Goal: Transaction & Acquisition: Obtain resource

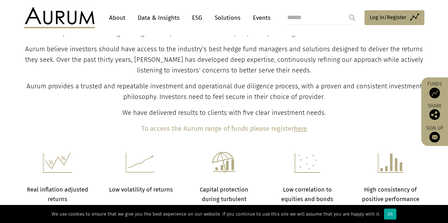
scroll to position [260, 0]
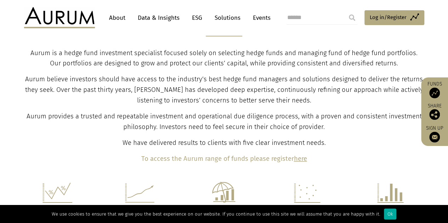
click at [152, 19] on link "Data & Insights" at bounding box center [158, 17] width 49 height 13
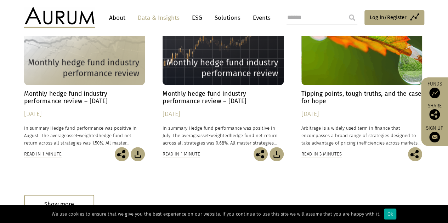
scroll to position [421, 0]
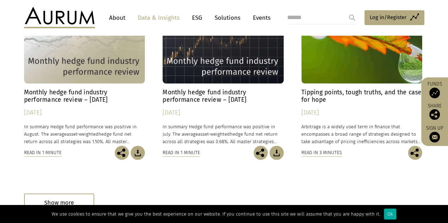
click at [433, 92] on img at bounding box center [434, 93] width 11 height 11
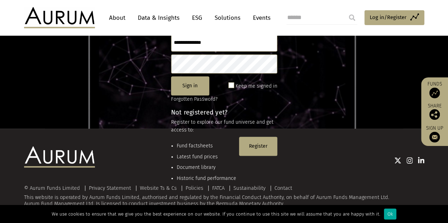
scroll to position [96, 0]
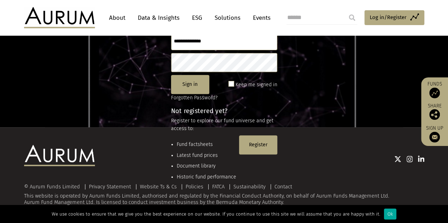
click at [195, 146] on div at bounding box center [259, 159] width 329 height 28
click at [189, 143] on li "Fund factsheets" at bounding box center [206, 145] width 59 height 8
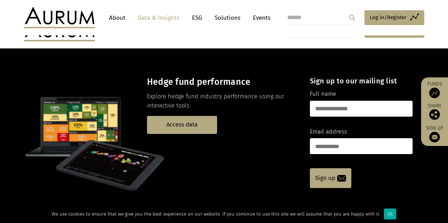
scroll to position [421, 0]
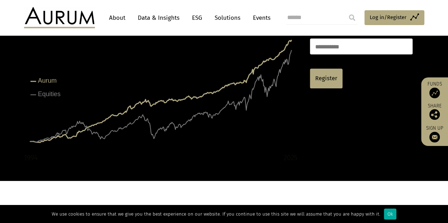
scroll to position [103, 0]
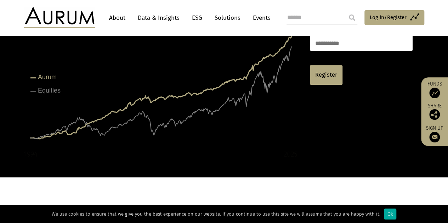
click at [434, 94] on img at bounding box center [434, 93] width 11 height 11
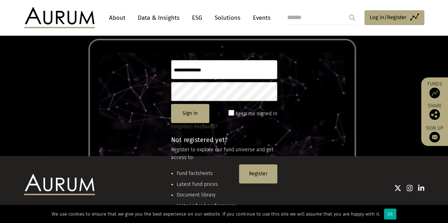
scroll to position [96, 0]
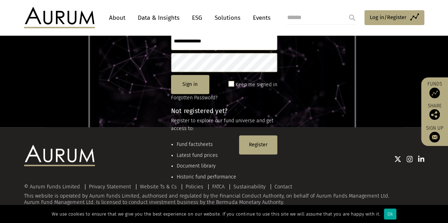
click at [255, 148] on div at bounding box center [259, 159] width 329 height 28
click at [255, 140] on button "Register" at bounding box center [258, 145] width 38 height 19
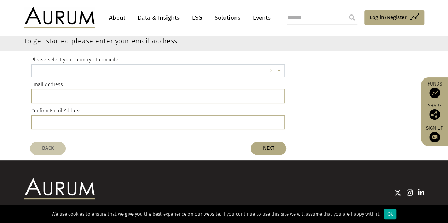
scroll to position [38, 0]
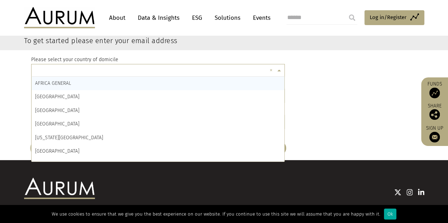
click at [144, 70] on input "text" at bounding box center [151, 71] width 232 height 14
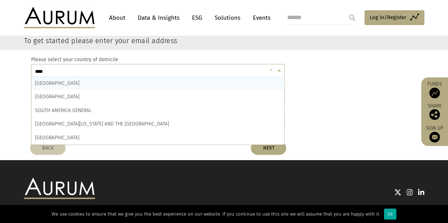
type input "*****"
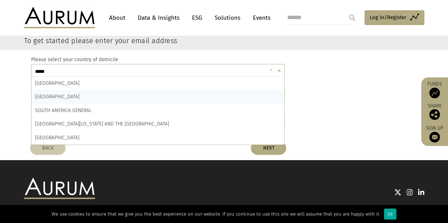
click at [88, 96] on div "[GEOGRAPHIC_DATA]" at bounding box center [157, 96] width 253 height 13
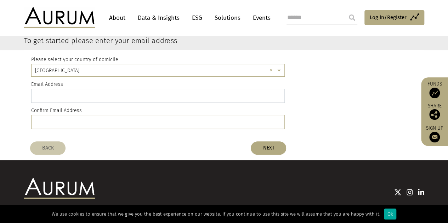
click at [104, 90] on input "email" at bounding box center [158, 96] width 254 height 14
type input "**********"
click at [76, 123] on input "email" at bounding box center [158, 122] width 254 height 14
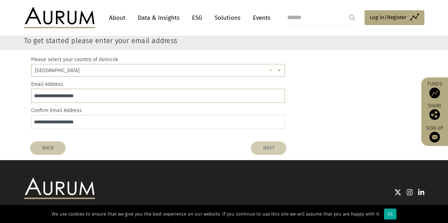
type input "**********"
click at [272, 147] on button "NEXT" at bounding box center [267, 148] width 35 height 13
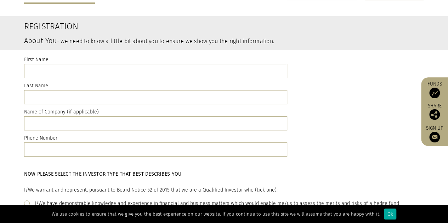
scroll to position [0, 0]
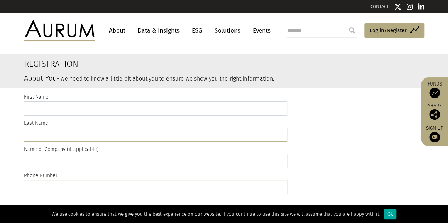
click at [179, 106] on input "text" at bounding box center [155, 109] width 263 height 14
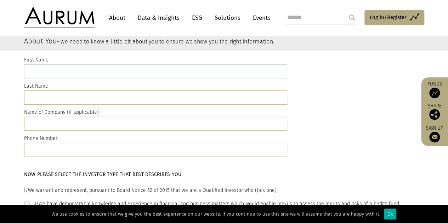
scroll to position [38, 0]
type input "*******"
click at [162, 100] on input "text" at bounding box center [155, 97] width 263 height 14
type input "******"
click at [145, 122] on input "text" at bounding box center [155, 123] width 263 height 14
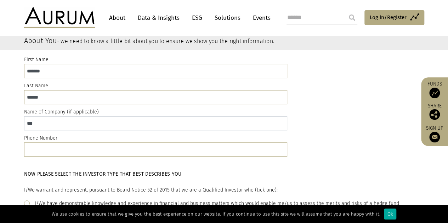
type input "***"
click at [117, 152] on input "text" at bounding box center [155, 150] width 263 height 14
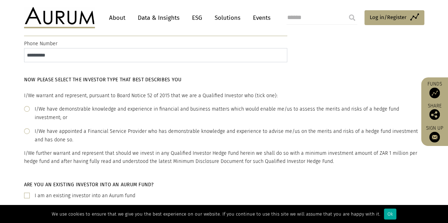
scroll to position [134, 0]
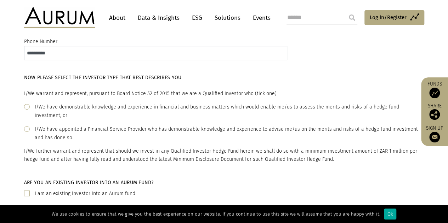
type input "**********"
click at [26, 105] on span at bounding box center [27, 107] width 6 height 6
click at [26, 128] on div "I/We have appointed a Financial Service Provider who has demonstrable knowledge…" at bounding box center [224, 133] width 400 height 17
click at [27, 109] on span at bounding box center [27, 107] width 6 height 6
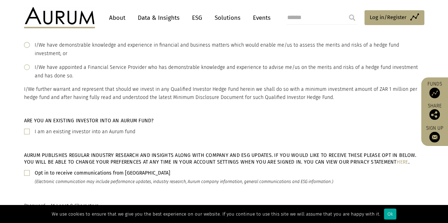
scroll to position [196, 0]
click at [31, 127] on div "I am an existing investor into an Aurum fund" at bounding box center [224, 131] width 400 height 8
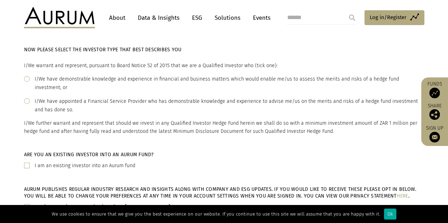
scroll to position [162, 0]
click at [26, 80] on span at bounding box center [27, 79] width 6 height 6
click at [29, 123] on p "I/We further warrant and represent that should we invest in any Qualified Inves…" at bounding box center [224, 128] width 400 height 16
click at [26, 81] on span at bounding box center [27, 79] width 6 height 6
drag, startPoint x: 25, startPoint y: 87, endPoint x: 27, endPoint y: 96, distance: 8.5
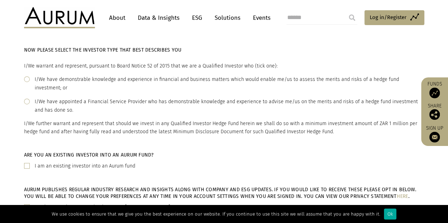
click at [27, 96] on div "I/We have demonstrable knowledge and experience in financial and business matte…" at bounding box center [224, 105] width 400 height 60
click at [27, 99] on span at bounding box center [27, 102] width 6 height 6
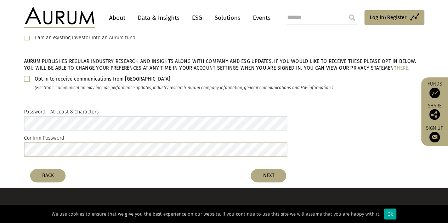
scroll to position [292, 0]
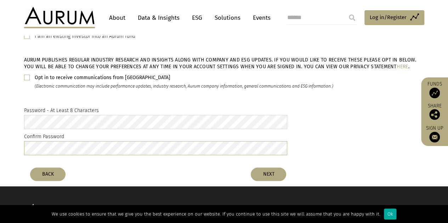
click at [10, 117] on div "Password - At Least 8 Characters Confirm Password" at bounding box center [224, 132] width 448 height 63
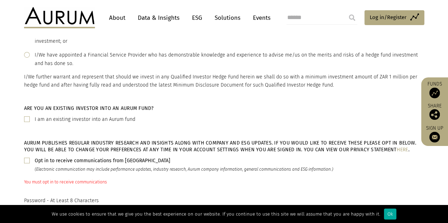
scroll to position [208, 0]
click at [25, 158] on span at bounding box center [27, 161] width 6 height 6
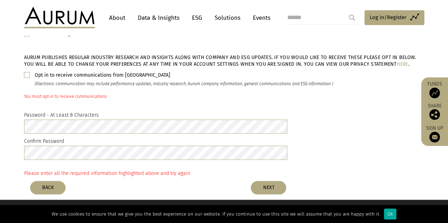
scroll to position [303, 0]
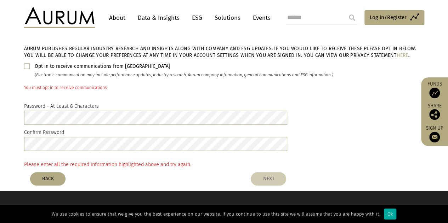
click at [267, 172] on button "NEXT" at bounding box center [267, 178] width 35 height 13
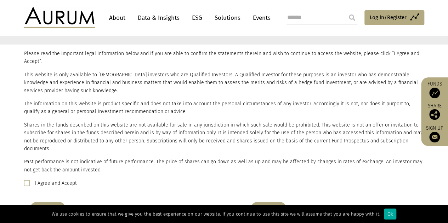
scroll to position [74, 0]
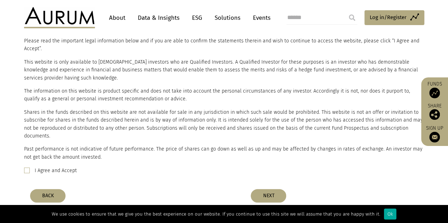
click at [35, 167] on label "I Agree and Accept" at bounding box center [56, 171] width 42 height 8
click at [273, 189] on button "NEXT" at bounding box center [267, 195] width 35 height 13
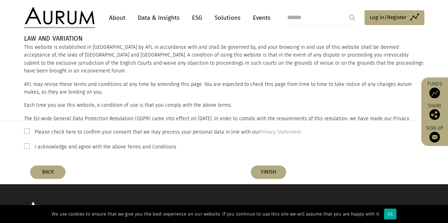
scroll to position [95, 0]
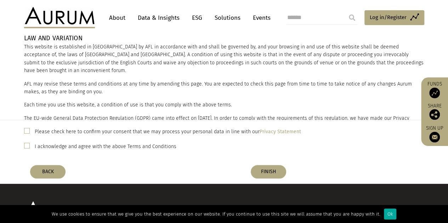
click at [62, 132] on label "Please check here to confirm your consent that we may process your personal dat…" at bounding box center [168, 132] width 266 height 8
click at [65, 149] on label "I acknowledge and agree with the above Terms and Conditions" at bounding box center [106, 147] width 142 height 8
click at [84, 130] on label "Please check here to confirm your consent that we may process your personal dat…" at bounding box center [168, 132] width 266 height 8
click at [265, 176] on button "FINISH" at bounding box center [267, 171] width 35 height 13
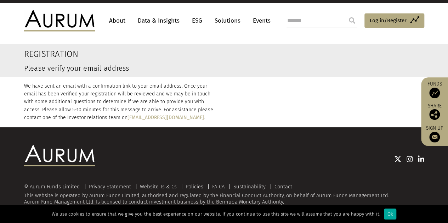
scroll to position [0, 0]
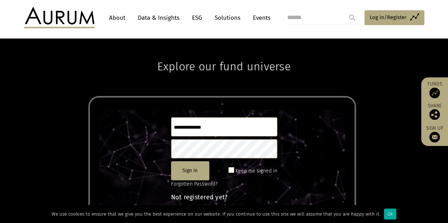
scroll to position [96, 0]
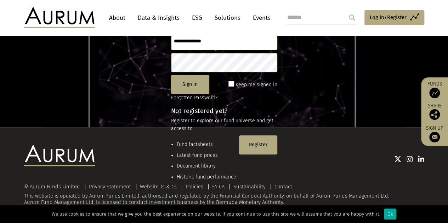
click at [439, 91] on img at bounding box center [434, 93] width 11 height 11
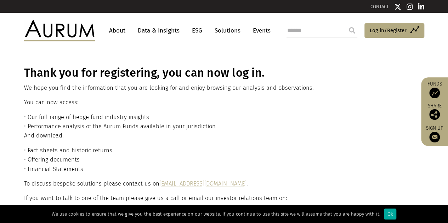
click at [430, 96] on img at bounding box center [434, 93] width 11 height 11
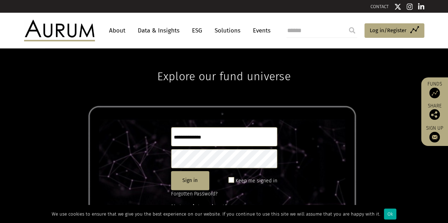
click at [196, 137] on input "text" at bounding box center [224, 136] width 106 height 19
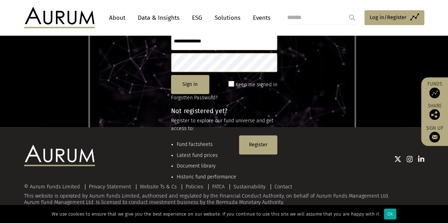
scroll to position [12, 0]
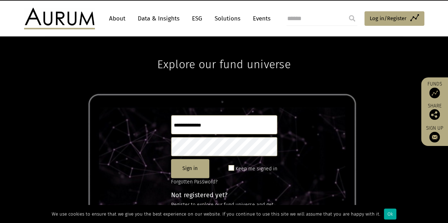
click at [189, 126] on input "text" at bounding box center [224, 124] width 106 height 19
type input "**********"
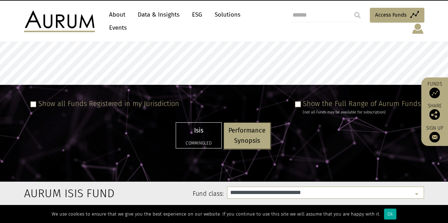
click at [197, 130] on p "Isis" at bounding box center [198, 131] width 36 height 10
select select "**********"
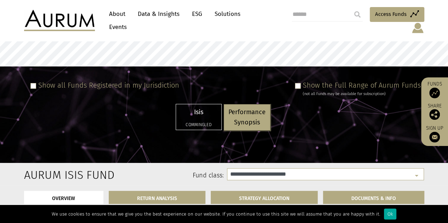
scroll to position [59, 0]
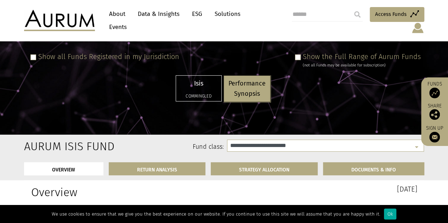
click at [304, 52] on div "Show the Full Range of Aurum Funds (not all Funds may be available for subscrip…" at bounding box center [356, 60] width 128 height 16
click at [298, 54] on span at bounding box center [298, 57] width 6 height 6
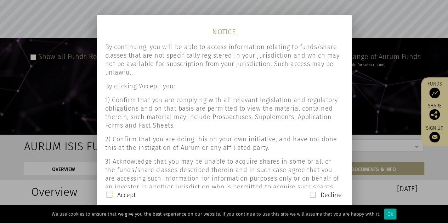
scroll to position [58, 0]
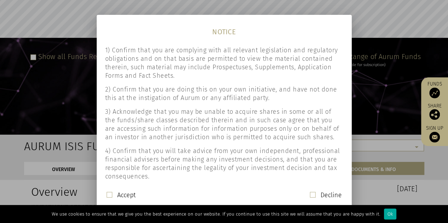
click at [132, 191] on label "Accept" at bounding box center [126, 195] width 18 height 8
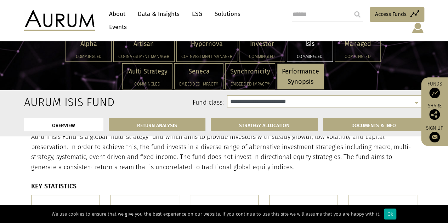
scroll to position [138, 0]
click at [311, 49] on div "Isis Commingled" at bounding box center [309, 48] width 45 height 25
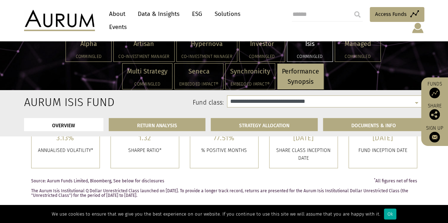
scroll to position [266, 0]
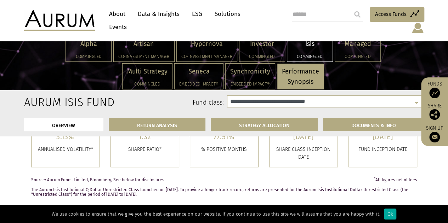
click at [93, 104] on label "Fund class:" at bounding box center [157, 102] width 131 height 9
click at [287, 102] on select "**********" at bounding box center [325, 102] width 197 height 12
click at [338, 99] on select "**********" at bounding box center [325, 102] width 197 height 12
select select "**********"
click at [227, 96] on select "**********" at bounding box center [325, 102] width 197 height 12
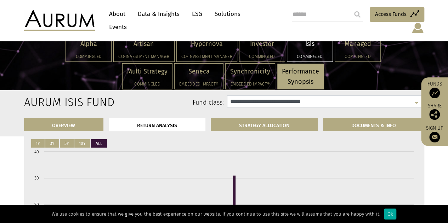
scroll to position [861, 0]
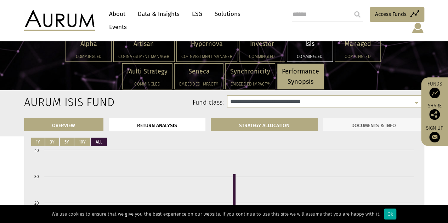
click at [356, 127] on link "DOCUMENTS & INFO" at bounding box center [373, 124] width 101 height 13
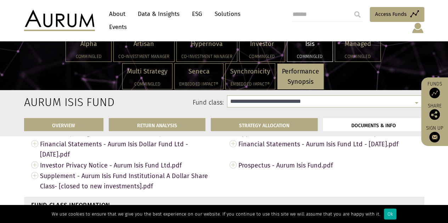
scroll to position [2151, 0]
click at [284, 162] on span "Prospectus - Aurum Isis Fund.pdf" at bounding box center [327, 165] width 179 height 11
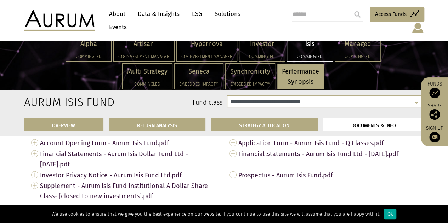
scroll to position [2140, 0]
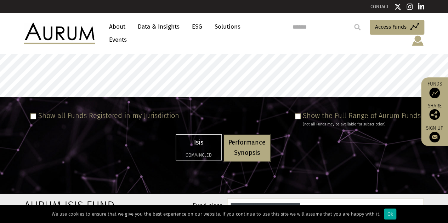
click at [207, 144] on div "Isis Commingled" at bounding box center [198, 147] width 45 height 25
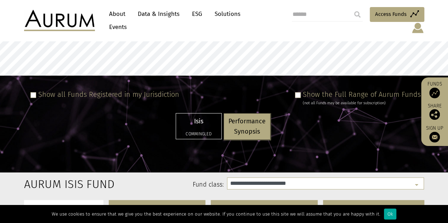
scroll to position [23, 0]
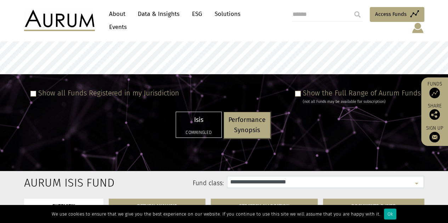
click at [287, 176] on select "**********" at bounding box center [325, 182] width 197 height 12
select select "**********"
click at [227, 176] on select "**********" at bounding box center [325, 182] width 197 height 12
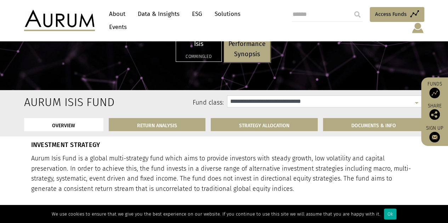
scroll to position [120, 0]
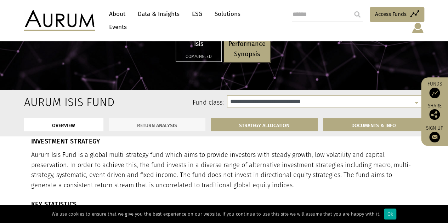
click at [154, 128] on link "RETURN ANALYSIS" at bounding box center [157, 124] width 97 height 13
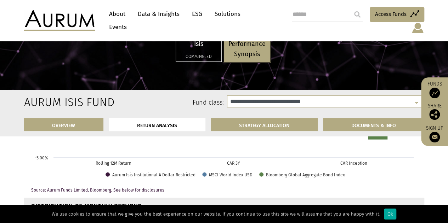
scroll to position [784, 0]
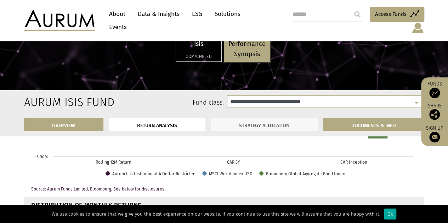
click at [251, 129] on link "STRATEGY ALLOCATION" at bounding box center [264, 124] width 107 height 13
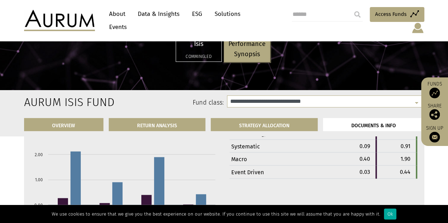
scroll to position [2109, 0]
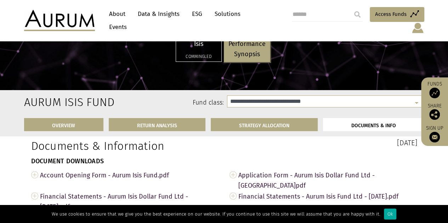
drag, startPoint x: 355, startPoint y: 92, endPoint x: 358, endPoint y: 43, distance: 48.9
click at [384, 213] on div "Ok" at bounding box center [390, 214] width 12 height 11
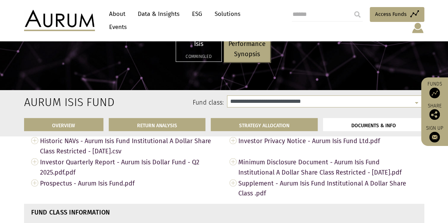
scroll to position [2187, 0]
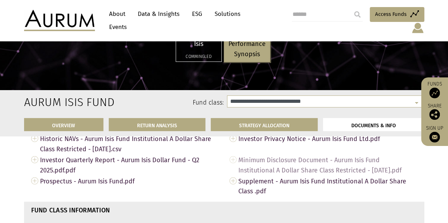
click at [257, 173] on span "Minimum Disclosure Document - Aurum Isis Fund Institutional A Dollar Share Clas…" at bounding box center [327, 165] width 179 height 21
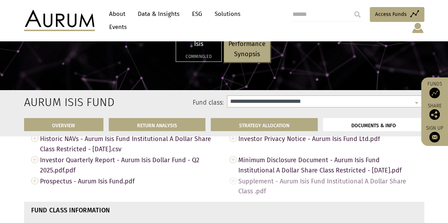
click at [260, 179] on span "Supplement - Aurum Isis Fund Institutional A Dollar Share Class .pdf" at bounding box center [327, 186] width 179 height 21
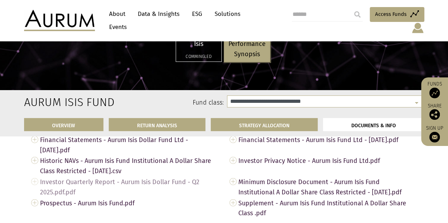
scroll to position [2165, 0]
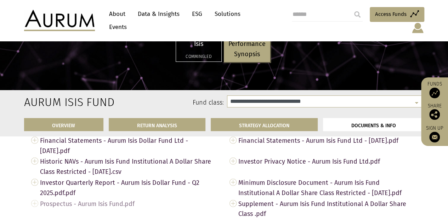
click at [116, 208] on span "Prospectus - Aurum Isis Fund.pdf" at bounding box center [129, 203] width 179 height 11
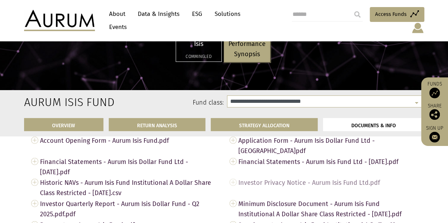
scroll to position [2122, 0]
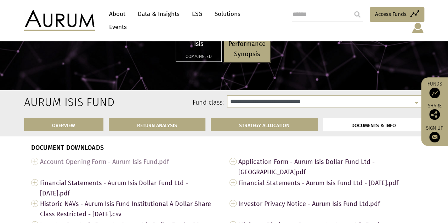
click at [131, 165] on span "Account Opening Form - Aurum Isis Fund.pdf" at bounding box center [129, 161] width 179 height 11
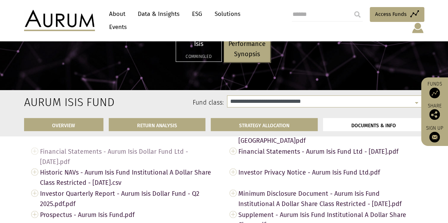
scroll to position [2156, 0]
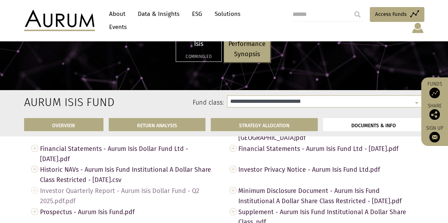
click at [138, 197] on span "Investor Quarterly Report - Aurum Isis Dollar Fund - Q2 2025.pdf.pdf" at bounding box center [129, 195] width 179 height 21
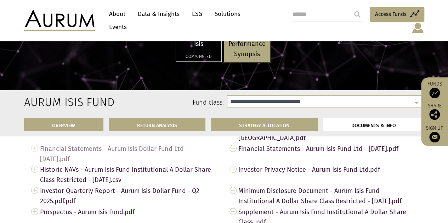
click at [210, 156] on span "Financial Statements - Aurum Isis Dollar Fund Ltd - 31 December 2024.pdf" at bounding box center [129, 153] width 179 height 21
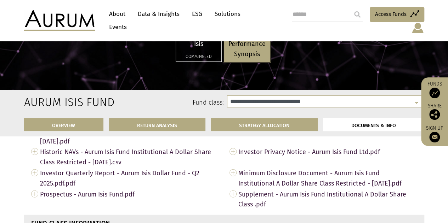
scroll to position [2175, 0]
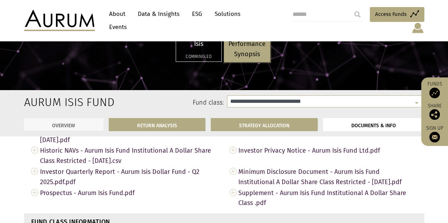
click at [91, 126] on link "OVERVIEW" at bounding box center [64, 124] width 80 height 13
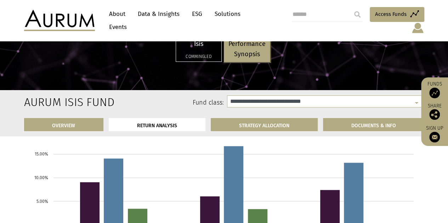
scroll to position [809, 0]
